Goal: Learn about a topic

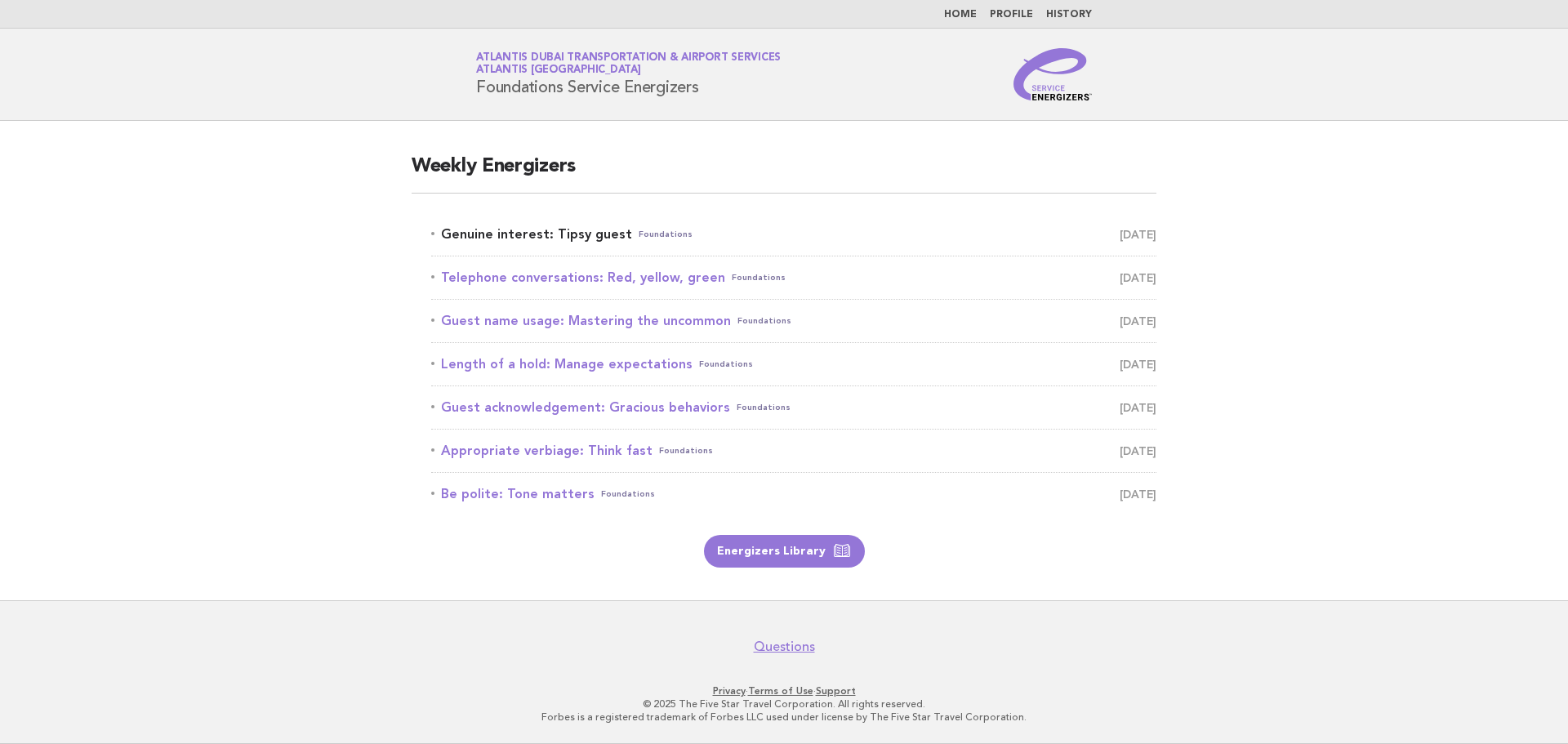
click at [569, 229] on link "Genuine interest: Tipsy guest Foundations [DATE]" at bounding box center [793, 234] width 725 height 23
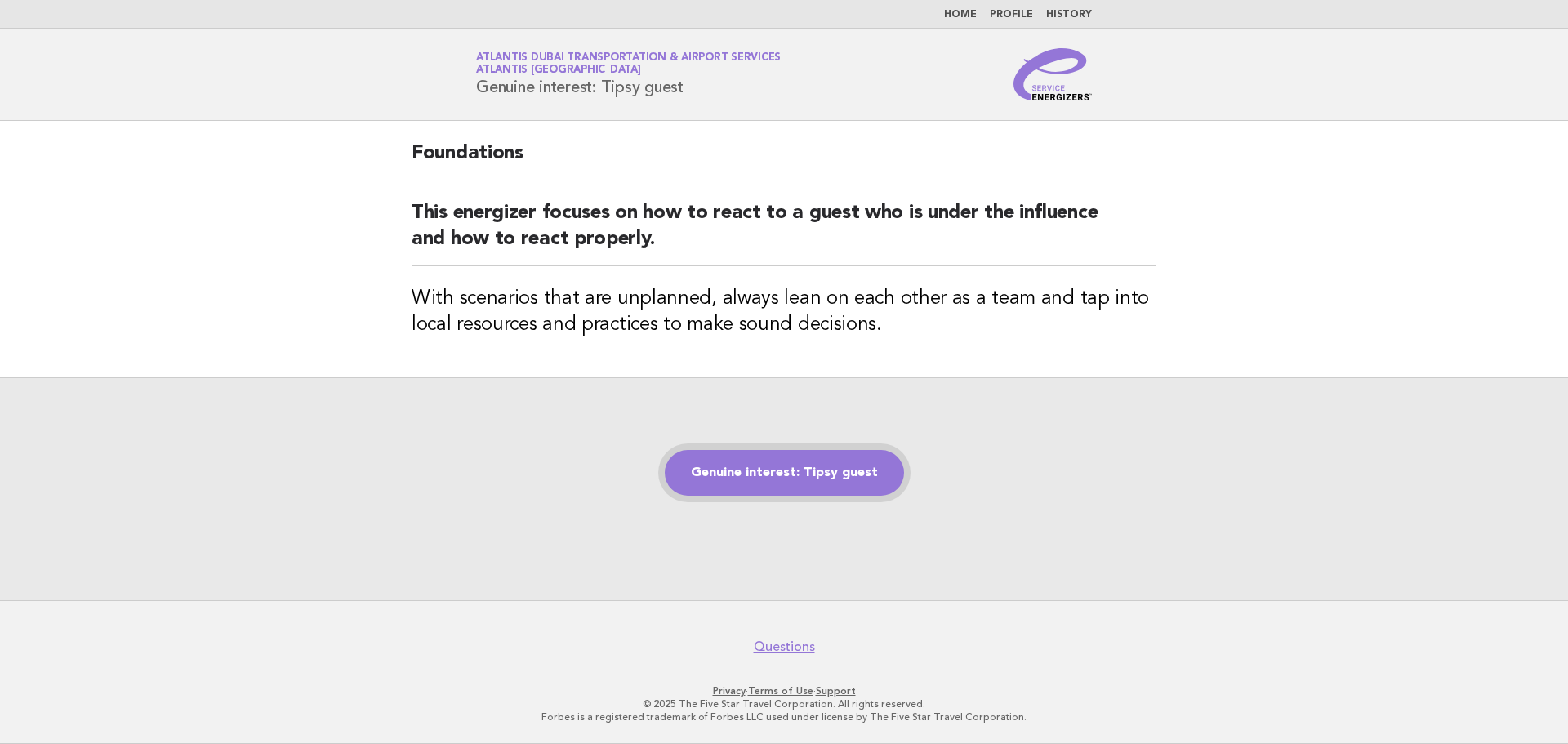
drag, startPoint x: 750, startPoint y: 478, endPoint x: 761, endPoint y: 472, distance: 12.5
click at [751, 477] on link "Genuine interest: Tipsy guest" at bounding box center [784, 473] width 239 height 46
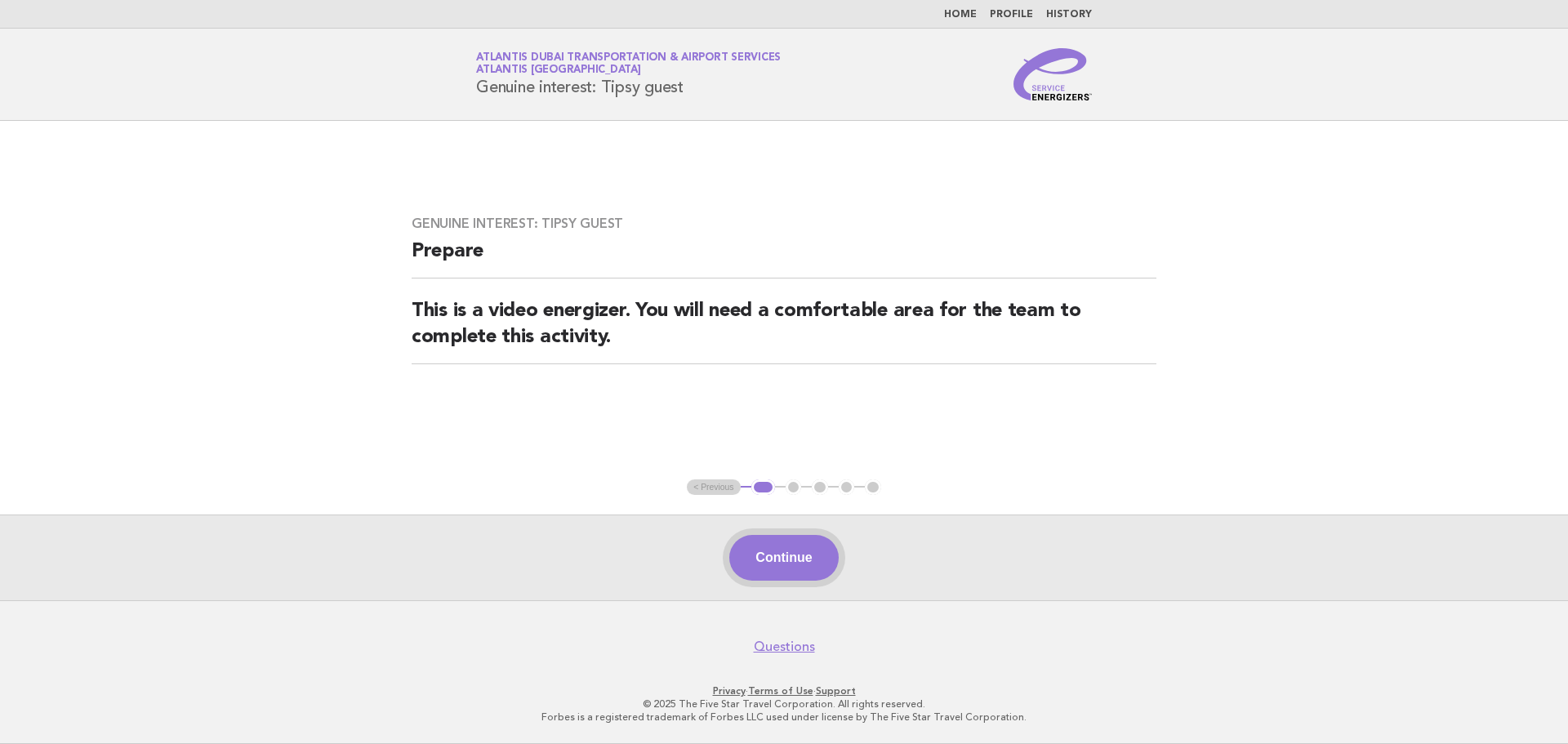
click at [768, 555] on button "Continue" at bounding box center [784, 558] width 109 height 46
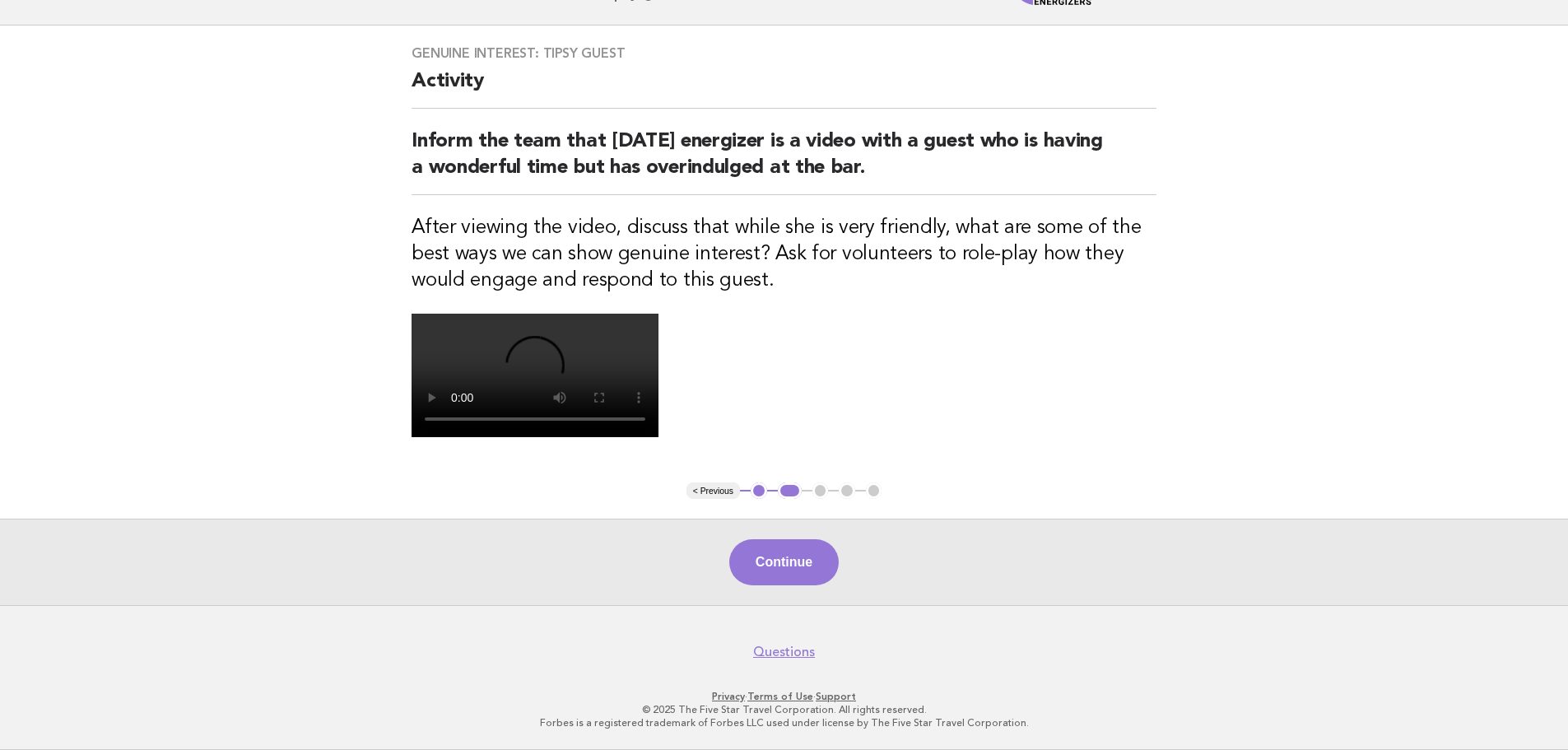
scroll to position [394, 0]
click at [782, 575] on button "Continue" at bounding box center [784, 563] width 109 height 46
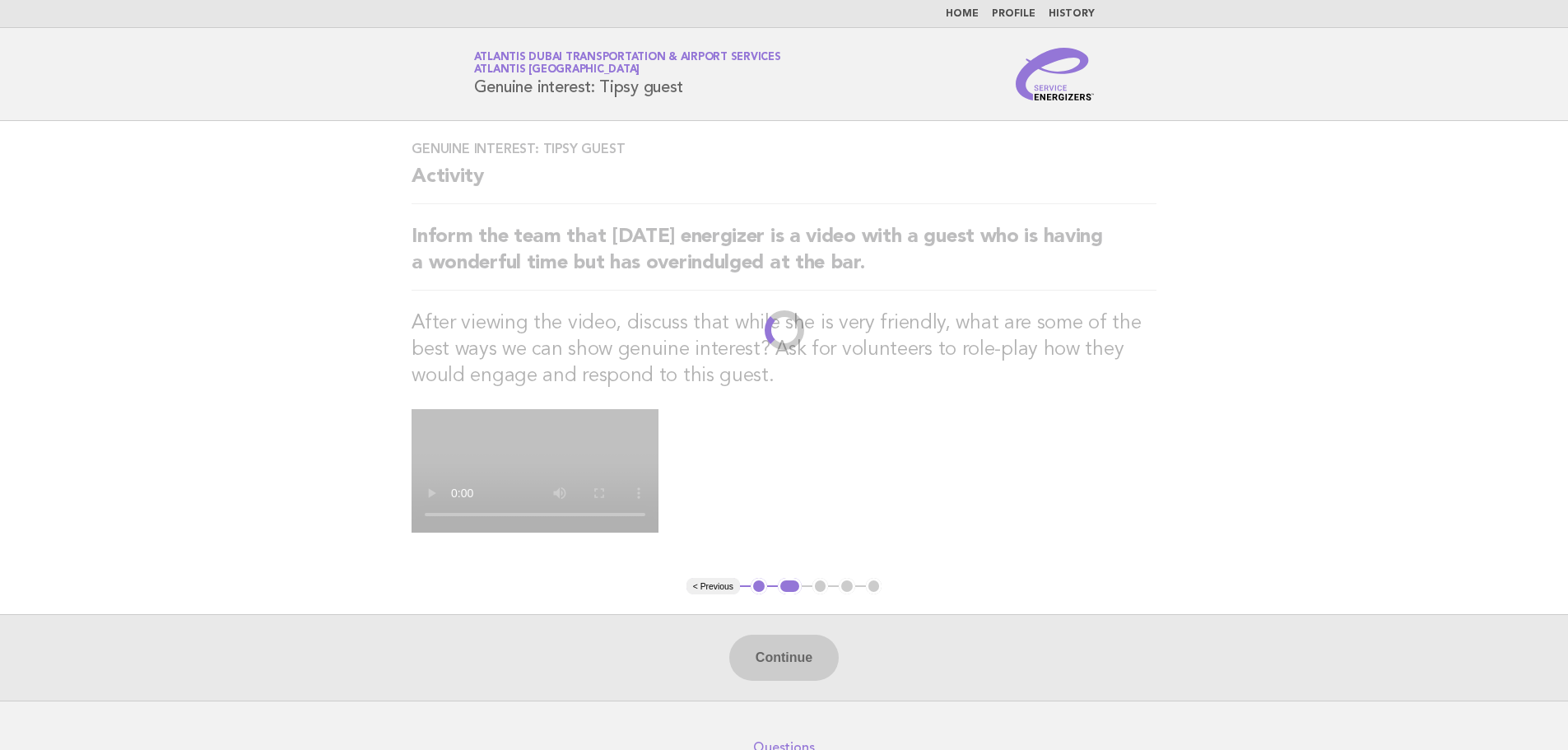
scroll to position [0, 0]
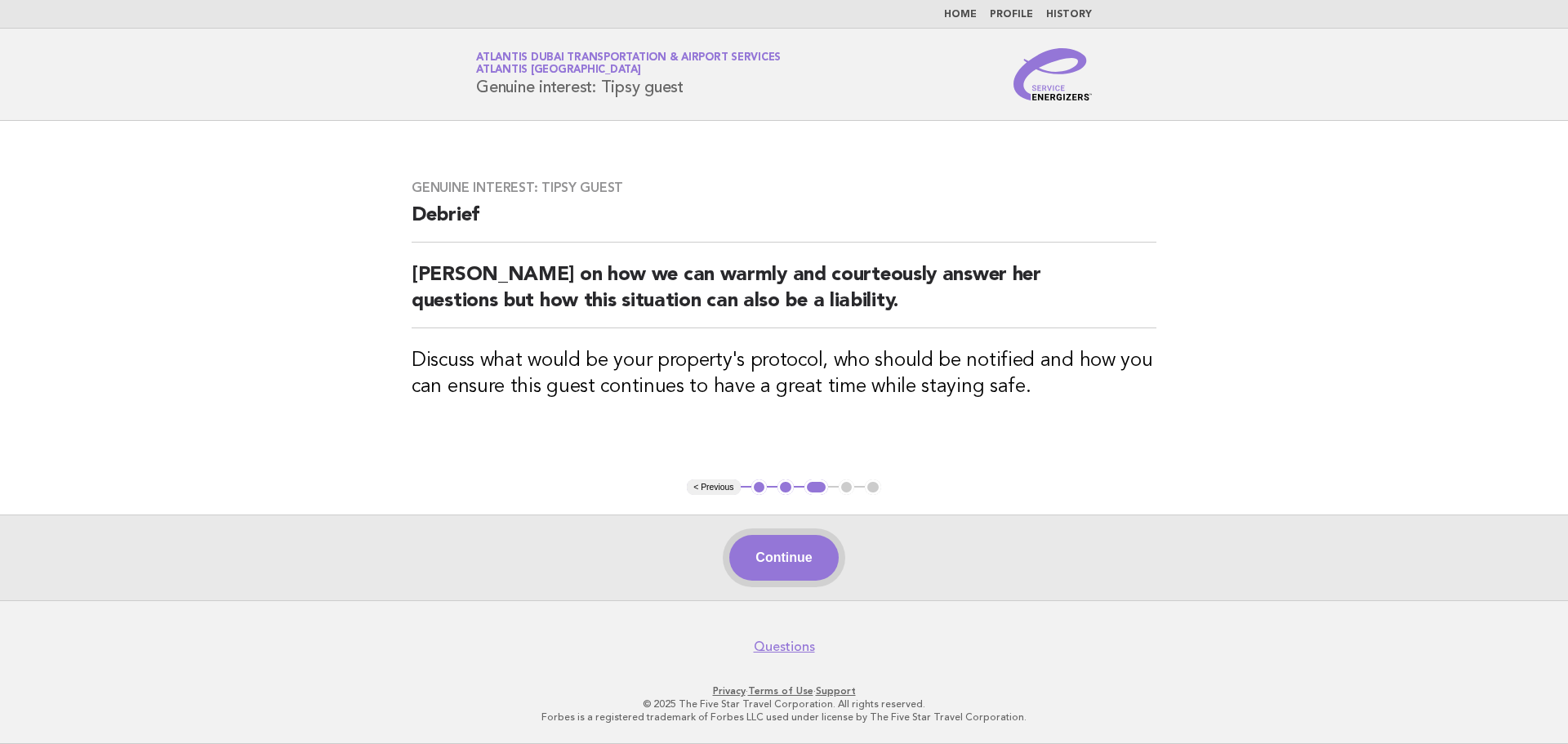
click at [800, 570] on button "Continue" at bounding box center [784, 558] width 109 height 46
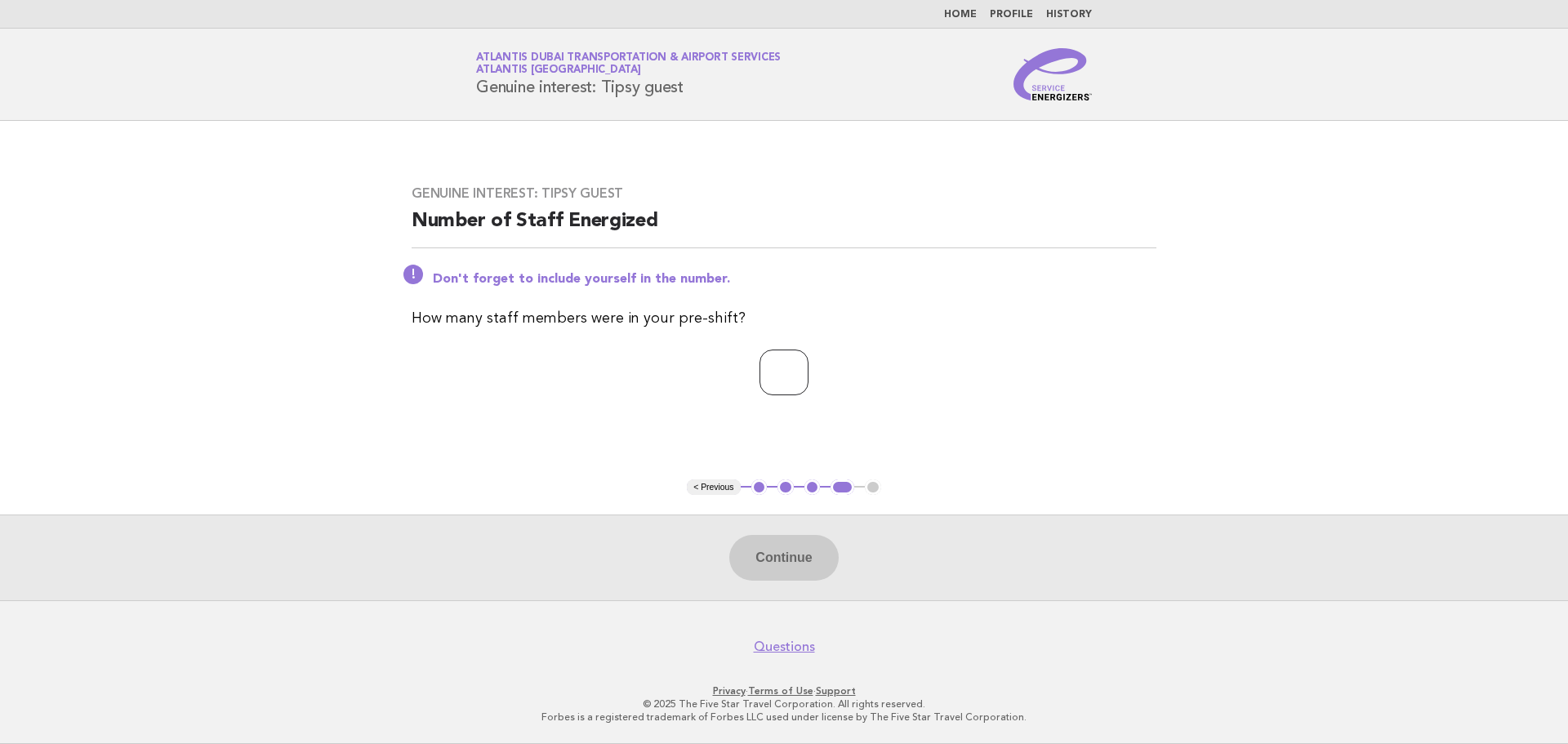
click at [765, 381] on input "number" at bounding box center [784, 372] width 49 height 46
type input "*"
click at [810, 562] on button "Continue" at bounding box center [784, 558] width 109 height 46
